Goal: Task Accomplishment & Management: Use online tool/utility

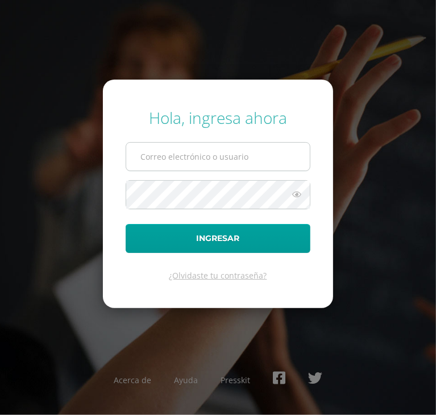
click at [262, 144] on input "text" at bounding box center [217, 157] width 183 height 28
type input "melanychiyal2023@maiagt.org"
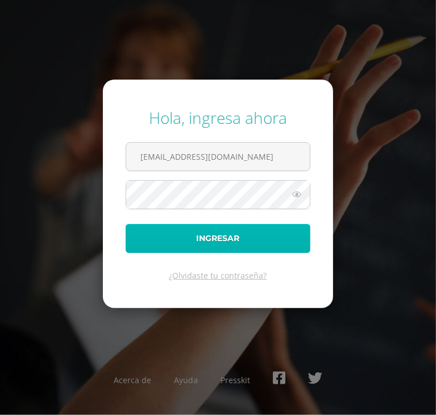
click at [211, 239] on button "Ingresar" at bounding box center [218, 238] width 185 height 29
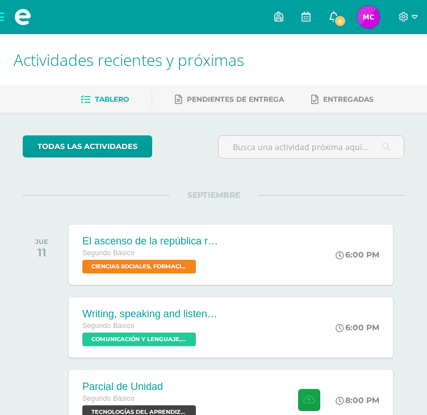
click at [336, 16] on span "6" at bounding box center [340, 21] width 12 height 12
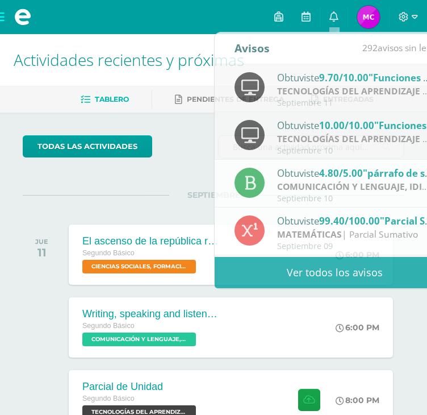
click at [369, 25] on img at bounding box center [368, 17] width 23 height 23
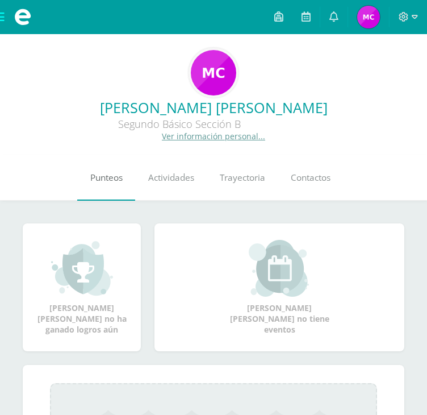
click at [102, 178] on span "Punteos" at bounding box center [106, 178] width 32 height 12
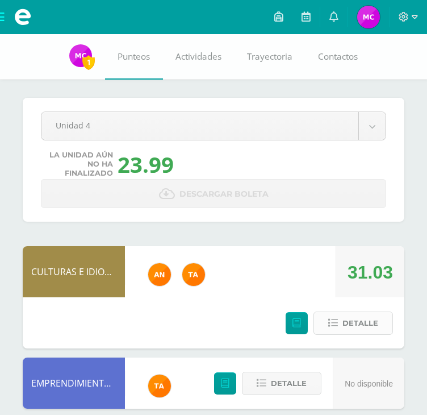
click at [335, 325] on icon at bounding box center [333, 323] width 10 height 10
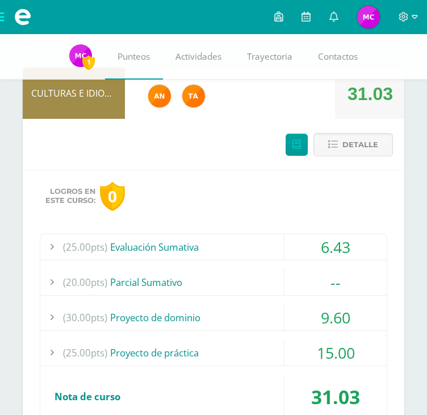
scroll to position [195, 0]
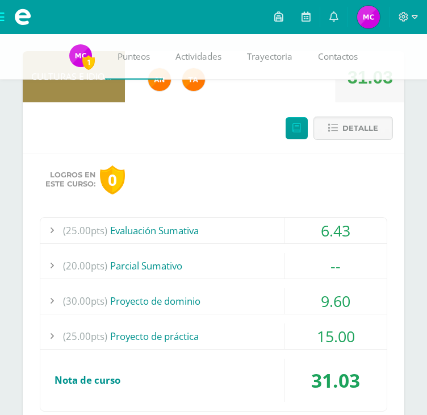
click at [207, 233] on div "(25.00pts) Evaluación Sumativa" at bounding box center [213, 231] width 346 height 26
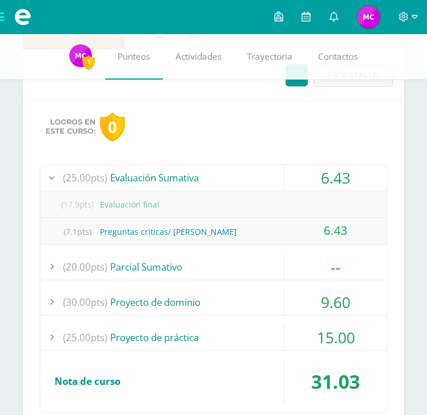
scroll to position [249, 0]
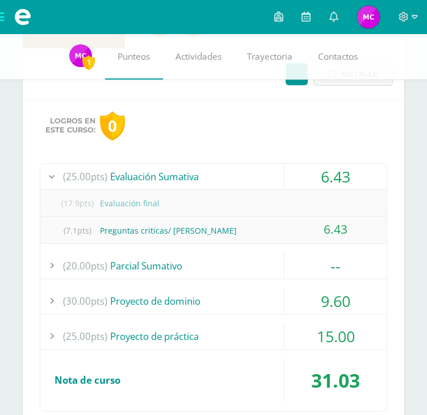
click at [168, 263] on div "(20.00pts) Parcial Sumativo" at bounding box center [213, 266] width 346 height 26
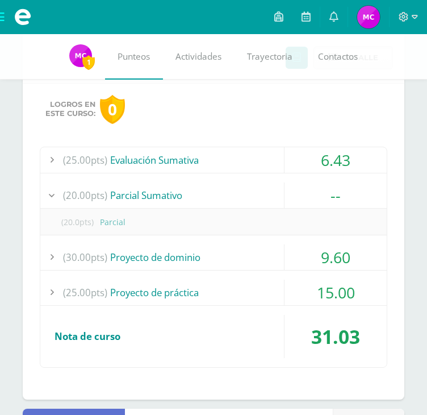
scroll to position [270, 0]
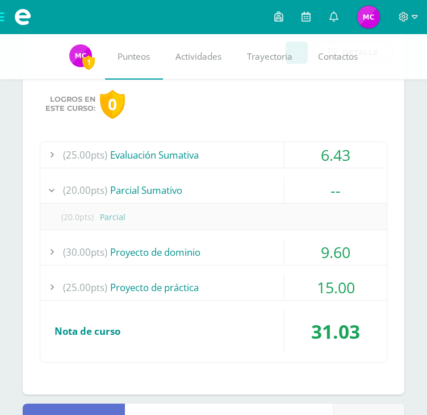
click at [144, 253] on div "(30.00pts) Proyecto de dominio" at bounding box center [213, 252] width 346 height 26
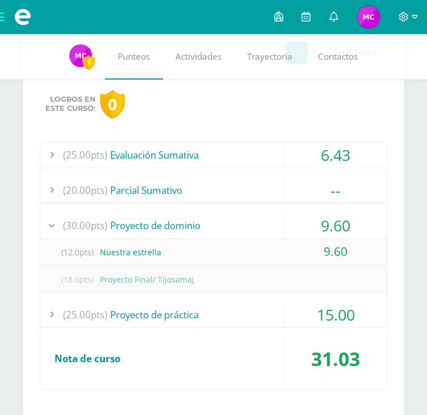
click at [132, 327] on div "(25.00pts) Evaluación Sumativa 6.43 (17.9pts) Evaluación final (7.1pts) Pregunt…" at bounding box center [214, 265] width 348 height 249
click at [118, 310] on div "(25.00pts) Proyecto de práctica" at bounding box center [213, 315] width 346 height 26
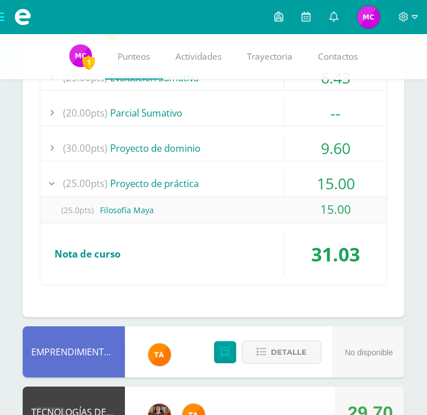
scroll to position [352, 0]
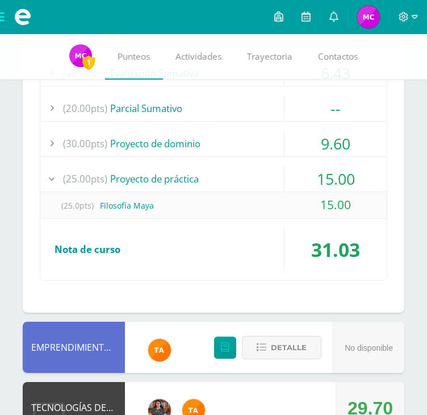
click at [155, 213] on div "(25.0pts) Filosofía Maya" at bounding box center [213, 206] width 346 height 26
click at [137, 202] on div "(25.0pts) Filosofía Maya" at bounding box center [213, 206] width 346 height 26
click at [149, 177] on div "(25.00pts) Proyecto de práctica" at bounding box center [213, 179] width 346 height 26
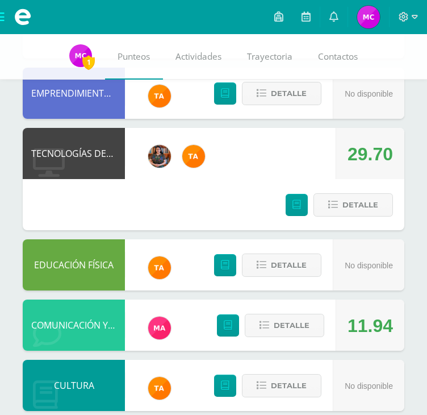
scroll to position [590, 0]
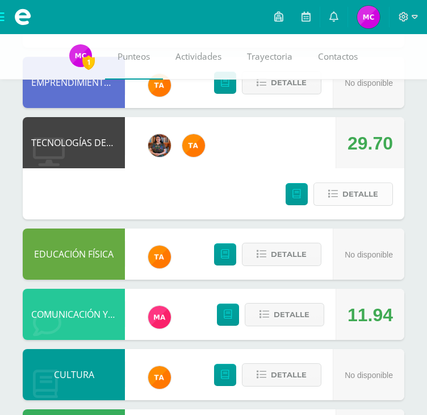
click at [337, 197] on icon at bounding box center [333, 194] width 10 height 10
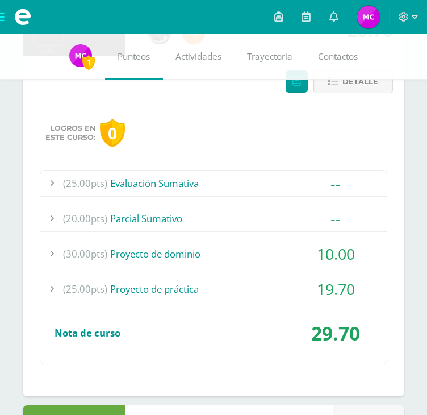
scroll to position [703, 0]
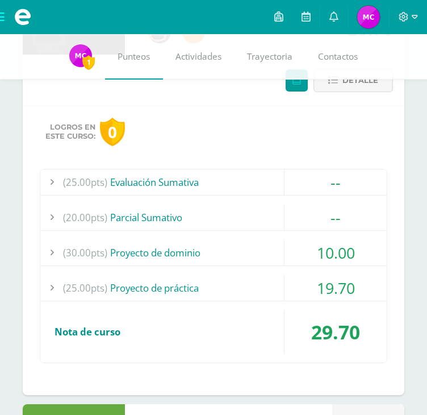
click at [177, 278] on div "(25.00pts) Proyecto de práctica" at bounding box center [213, 288] width 346 height 26
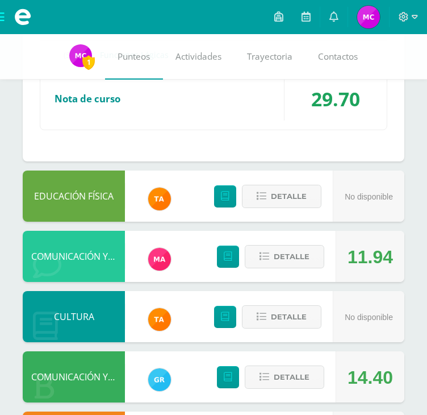
scroll to position [1021, 0]
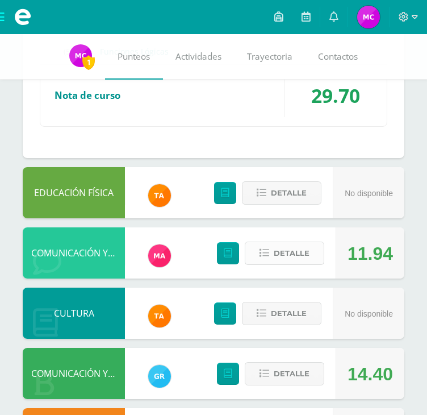
click at [292, 246] on span "Detalle" at bounding box center [292, 253] width 36 height 21
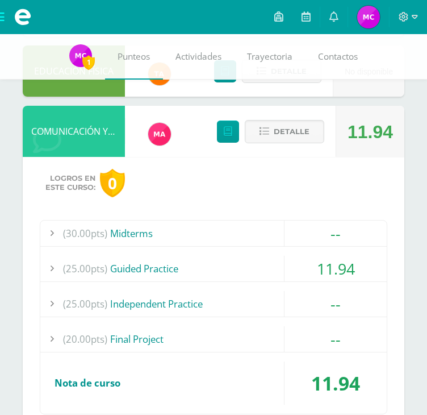
scroll to position [1143, 0]
click at [231, 270] on div "(25.00pts) Guided Practice" at bounding box center [213, 269] width 346 height 26
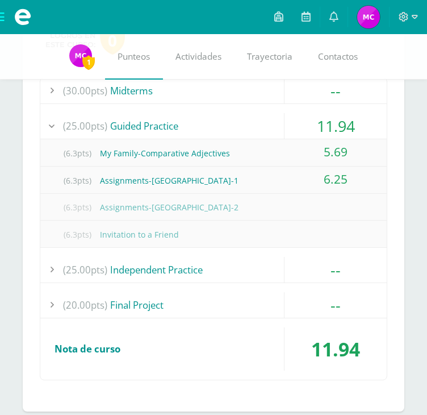
scroll to position [1202, 0]
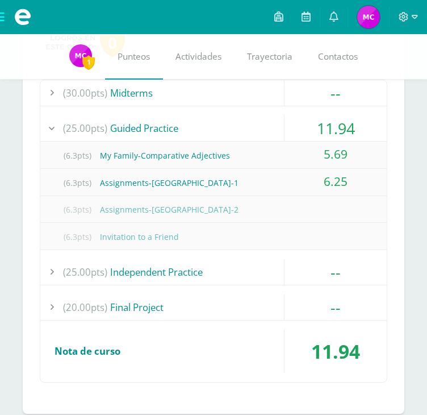
click at [197, 294] on div "(20.00pts) Final Project" at bounding box center [213, 307] width 346 height 26
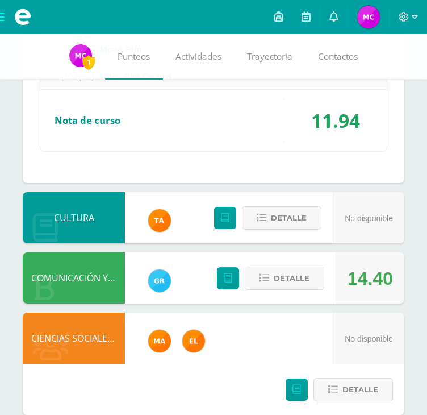
scroll to position [1378, 0]
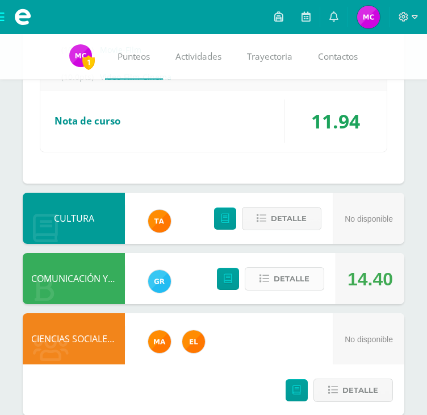
click at [265, 274] on icon at bounding box center [265, 279] width 10 height 10
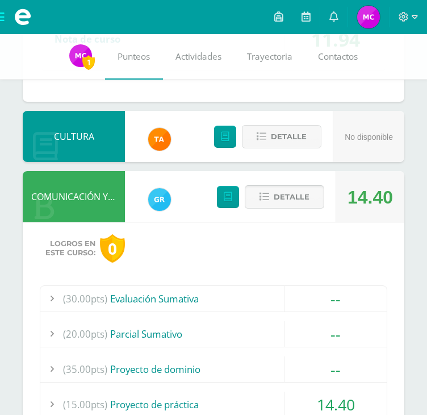
scroll to position [1562, 0]
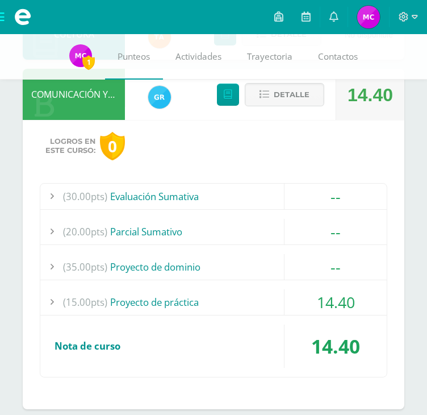
click at [206, 289] on div "(15.00pts) Proyecto de práctica" at bounding box center [213, 302] width 346 height 26
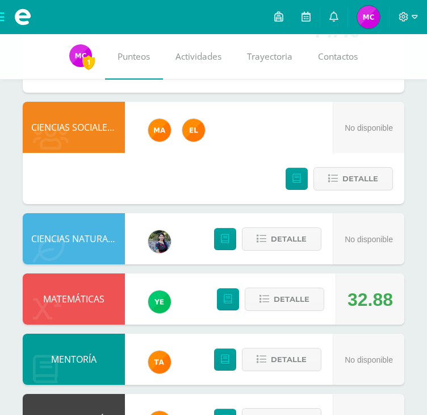
scroll to position [1852, 0]
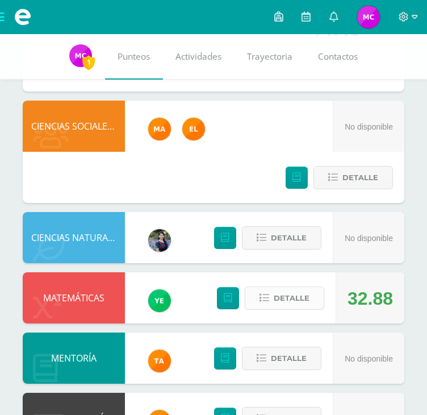
click at [290, 292] on span "Detalle" at bounding box center [292, 297] width 36 height 21
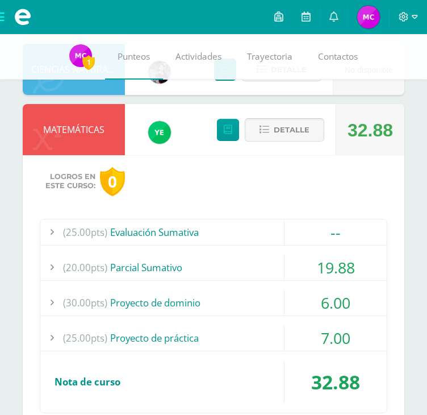
scroll to position [2020, 0]
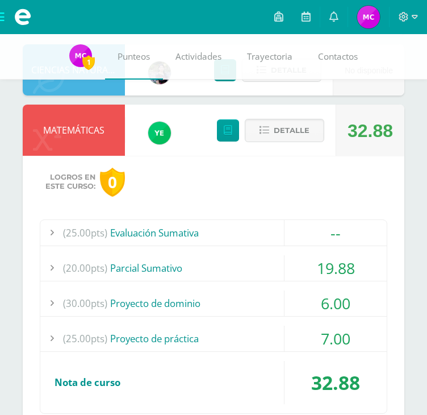
click at [227, 265] on div "(20.00pts) Parcial Sumativo" at bounding box center [213, 268] width 346 height 26
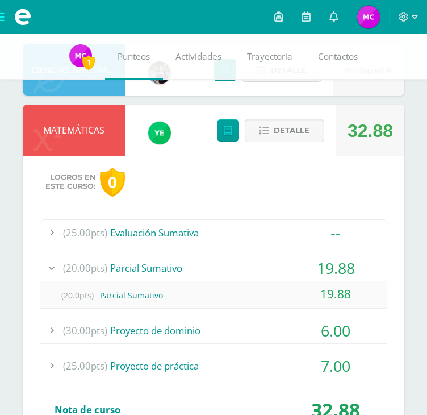
scroll to position [2068, 0]
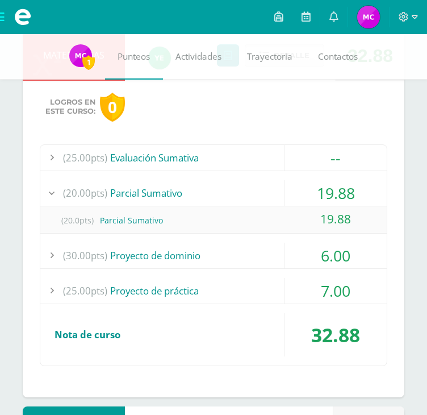
click at [186, 251] on div "(30.00pts) Proyecto de dominio" at bounding box center [213, 256] width 346 height 26
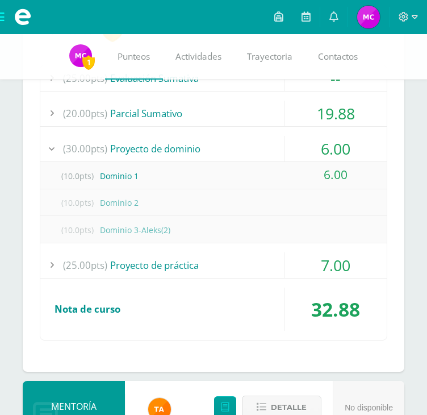
scroll to position [2146, 0]
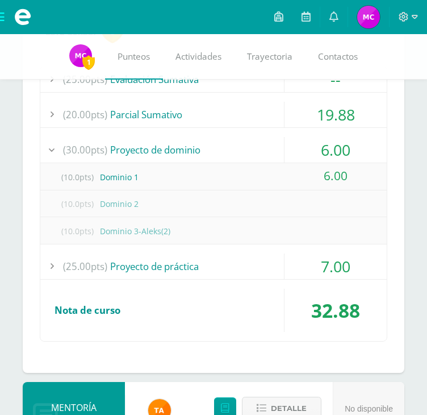
click at [189, 259] on div "(25.00pts) Proyecto de práctica" at bounding box center [213, 266] width 346 height 26
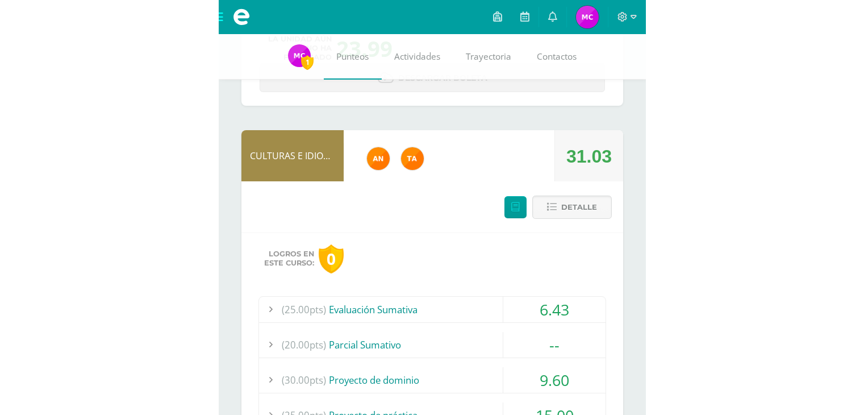
scroll to position [0, 0]
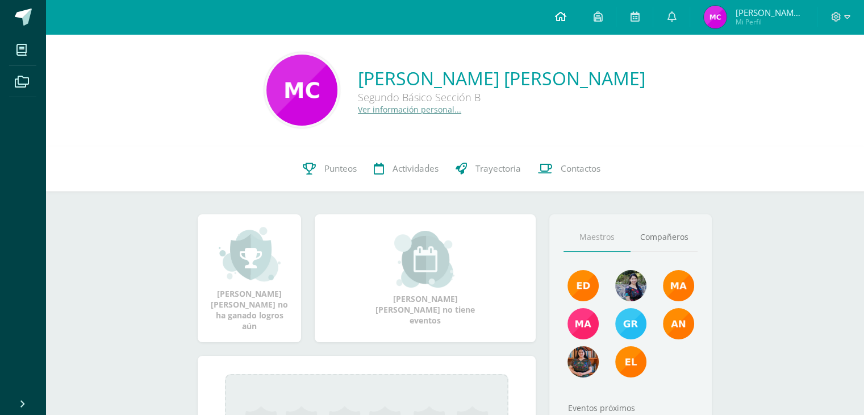
click at [559, 18] on icon at bounding box center [559, 16] width 11 height 10
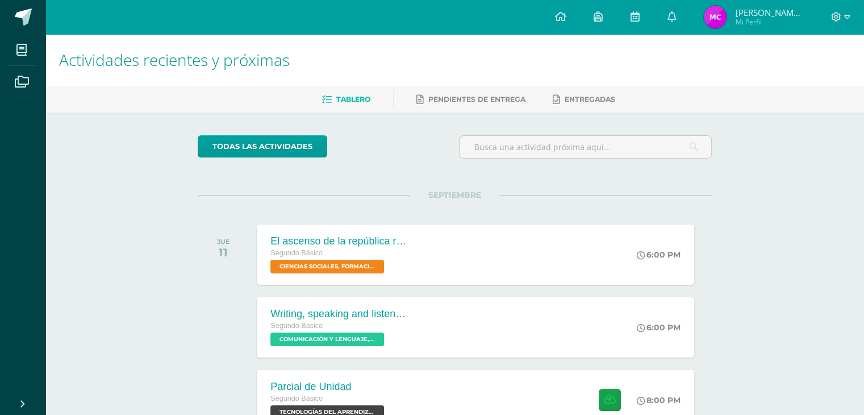
scroll to position [159, 0]
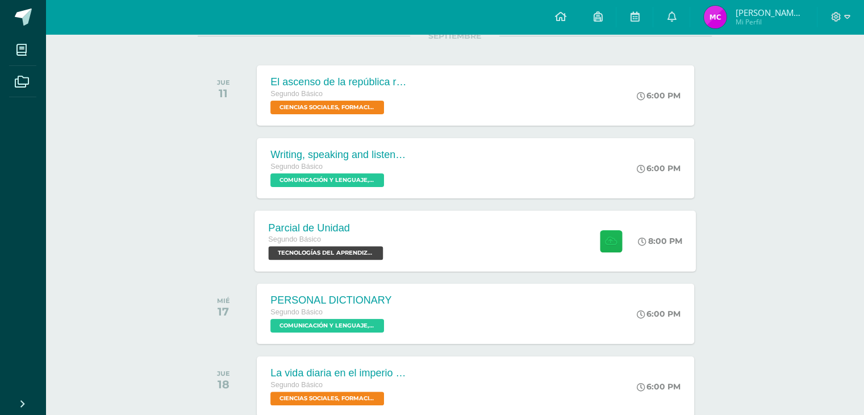
click at [608, 238] on icon at bounding box center [611, 241] width 12 height 10
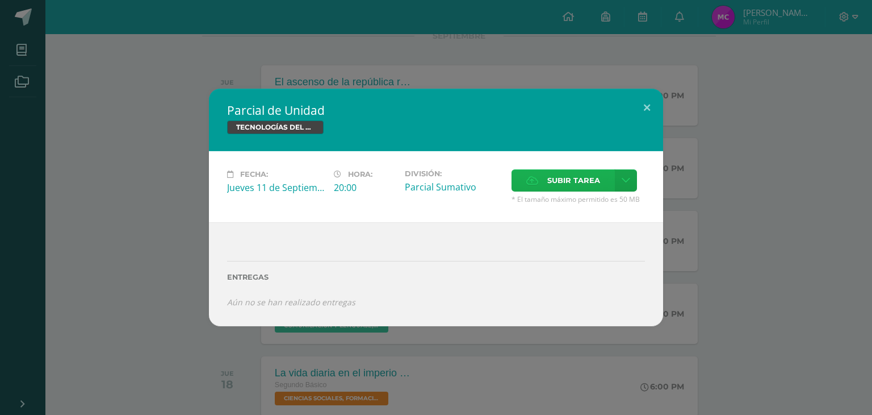
click at [562, 173] on span "Subir tarea" at bounding box center [574, 180] width 53 height 21
click at [0, 0] on input "Subir tarea" at bounding box center [0, 0] width 0 height 0
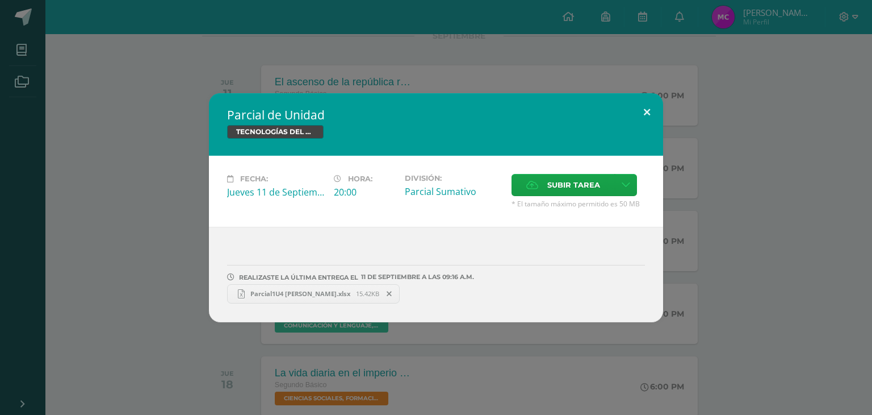
click at [648, 110] on button at bounding box center [647, 112] width 32 height 39
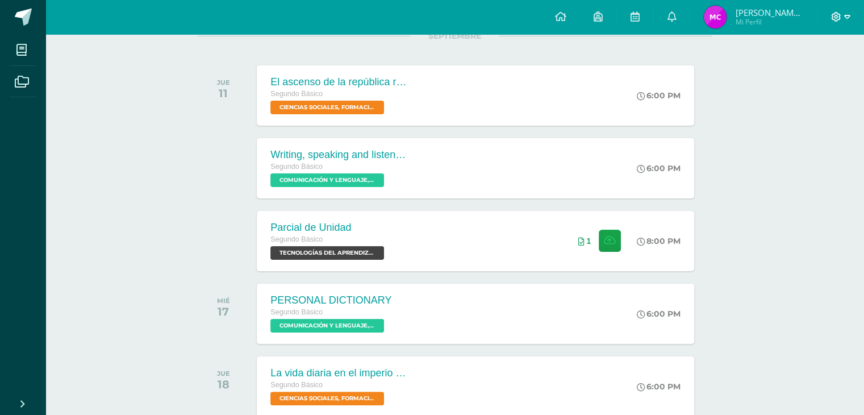
click at [845, 16] on icon at bounding box center [847, 17] width 6 height 10
click at [800, 75] on span "Cerrar sesión" at bounding box center [810, 77] width 51 height 11
